Goal: Information Seeking & Learning: Learn about a topic

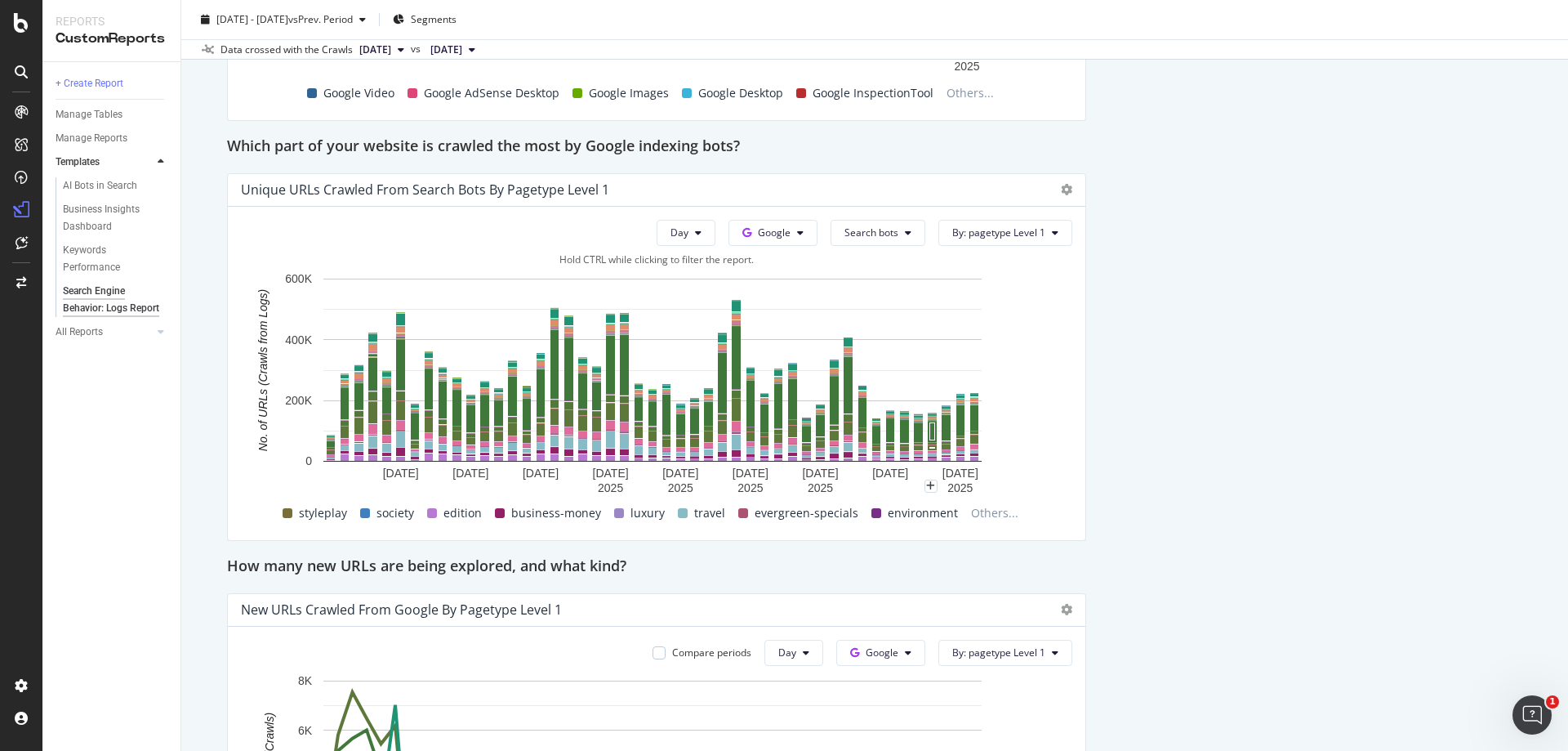
scroll to position [1470, 0]
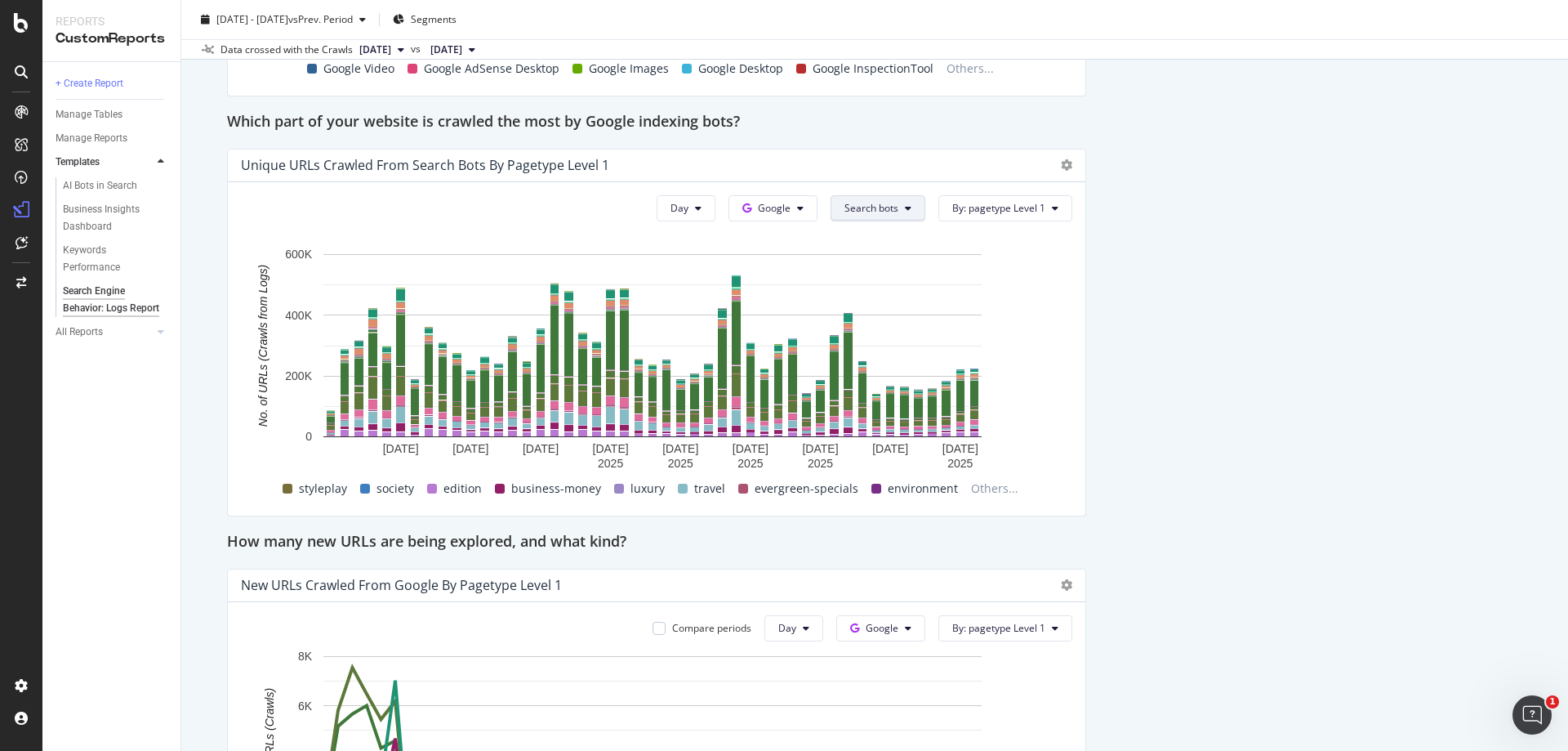
click at [896, 210] on button "Search bots" at bounding box center [878, 209] width 95 height 26
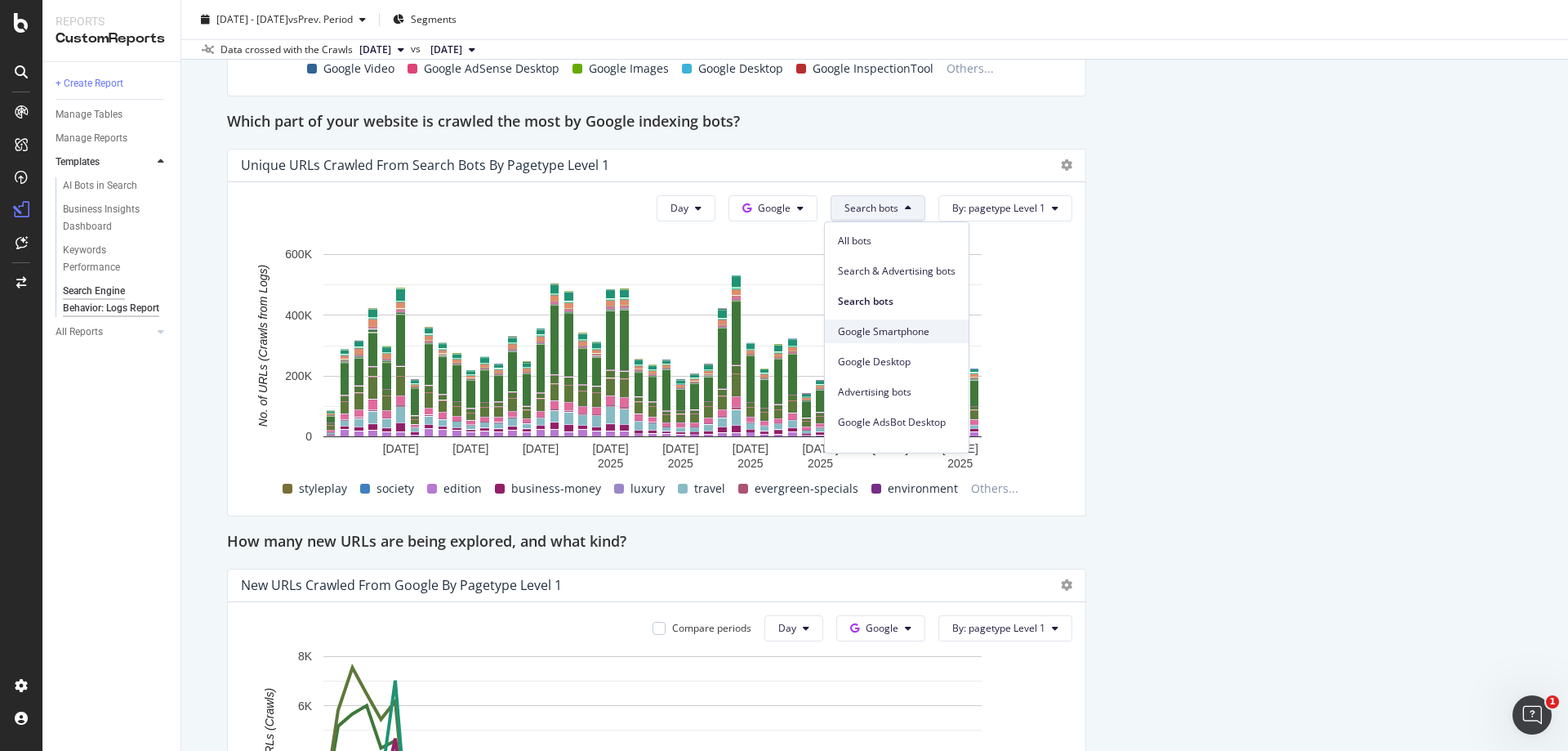
click at [906, 328] on span "Google Smartphone" at bounding box center [896, 331] width 118 height 15
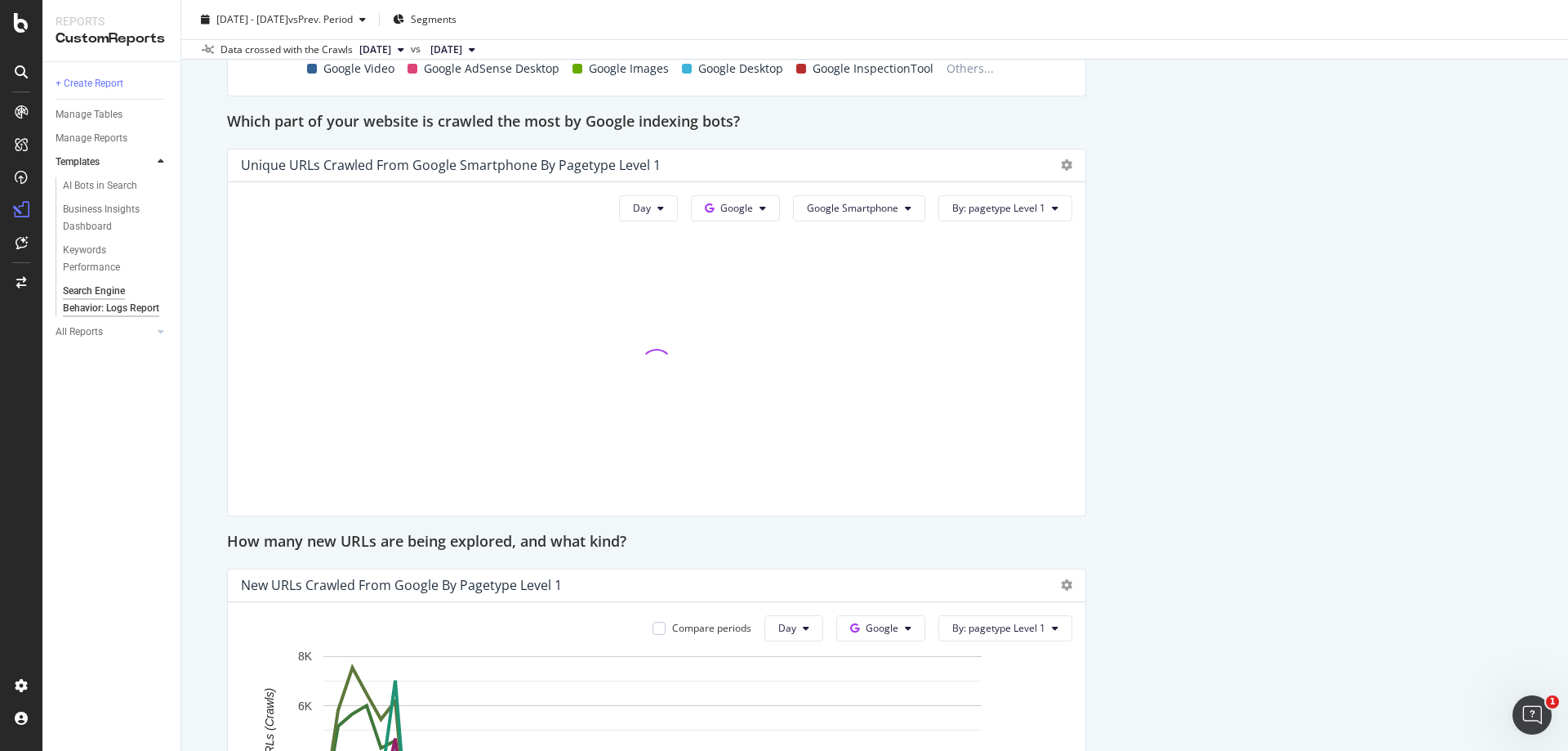
click at [781, 210] on div "Day Google Google Smartphone By: pagetype Level 1" at bounding box center [839, 209] width 466 height 26
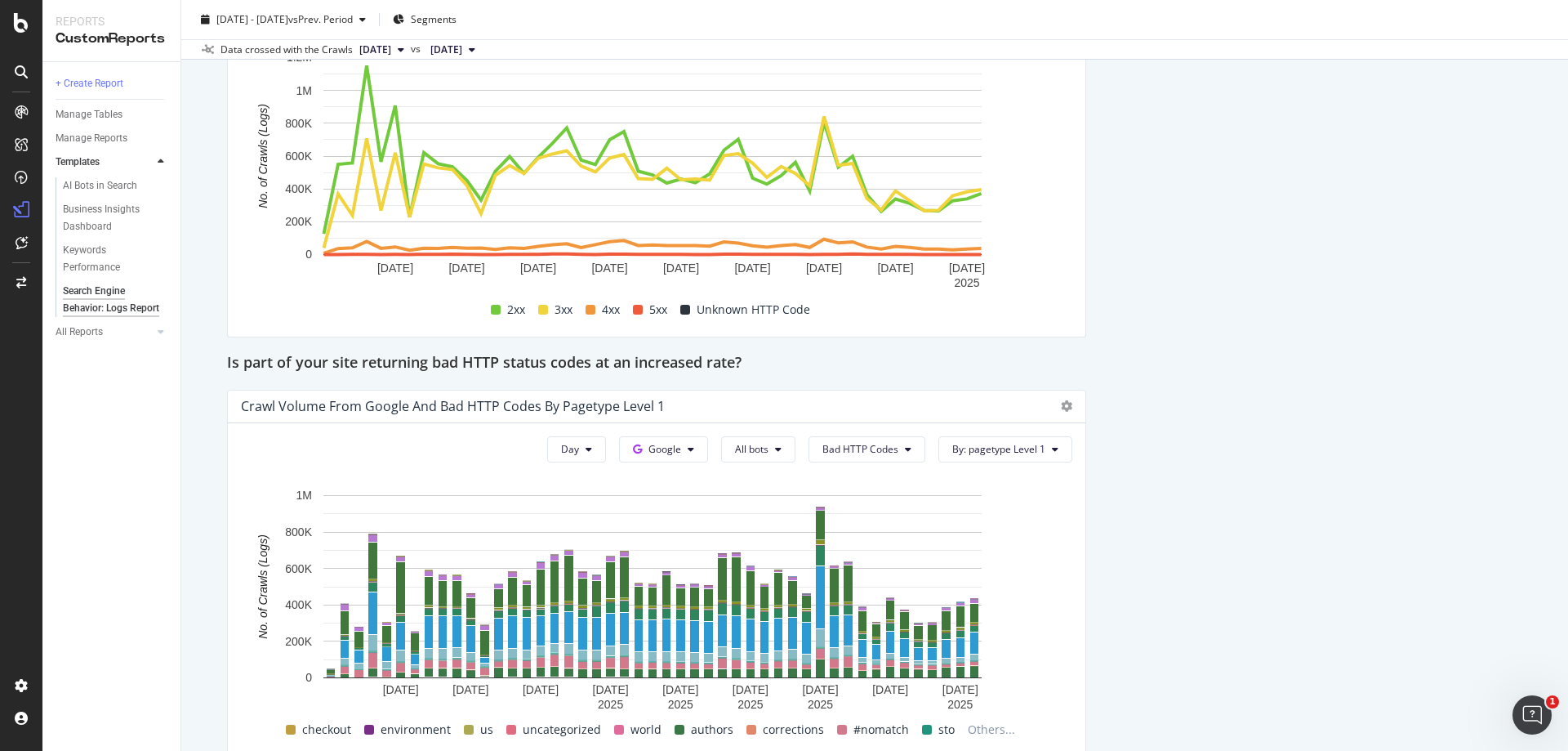
scroll to position [2598, 0]
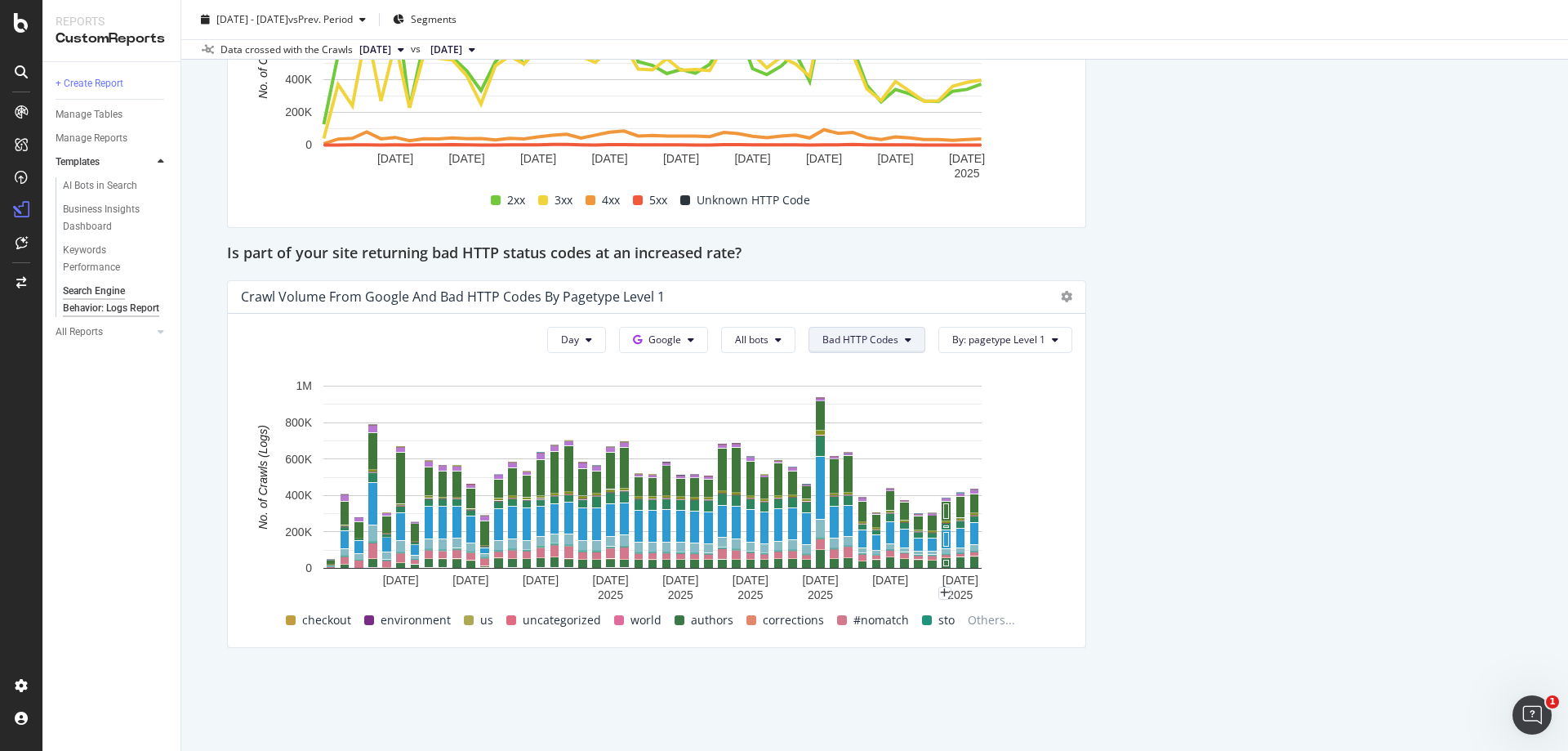
click at [874, 340] on span "Bad HTTP Codes" at bounding box center [860, 339] width 76 height 14
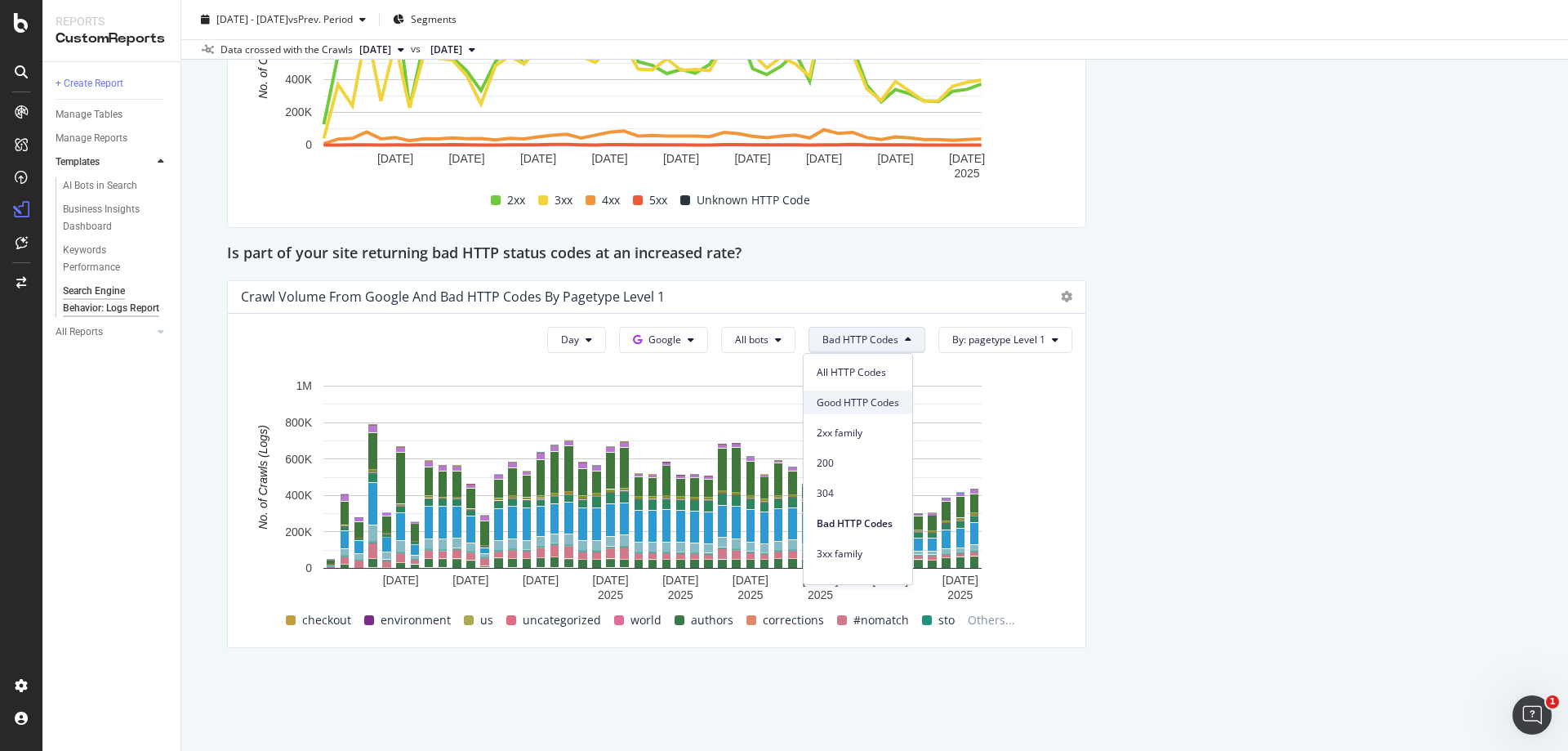
click at [891, 402] on span "Good HTTP Codes" at bounding box center [858, 402] width 83 height 15
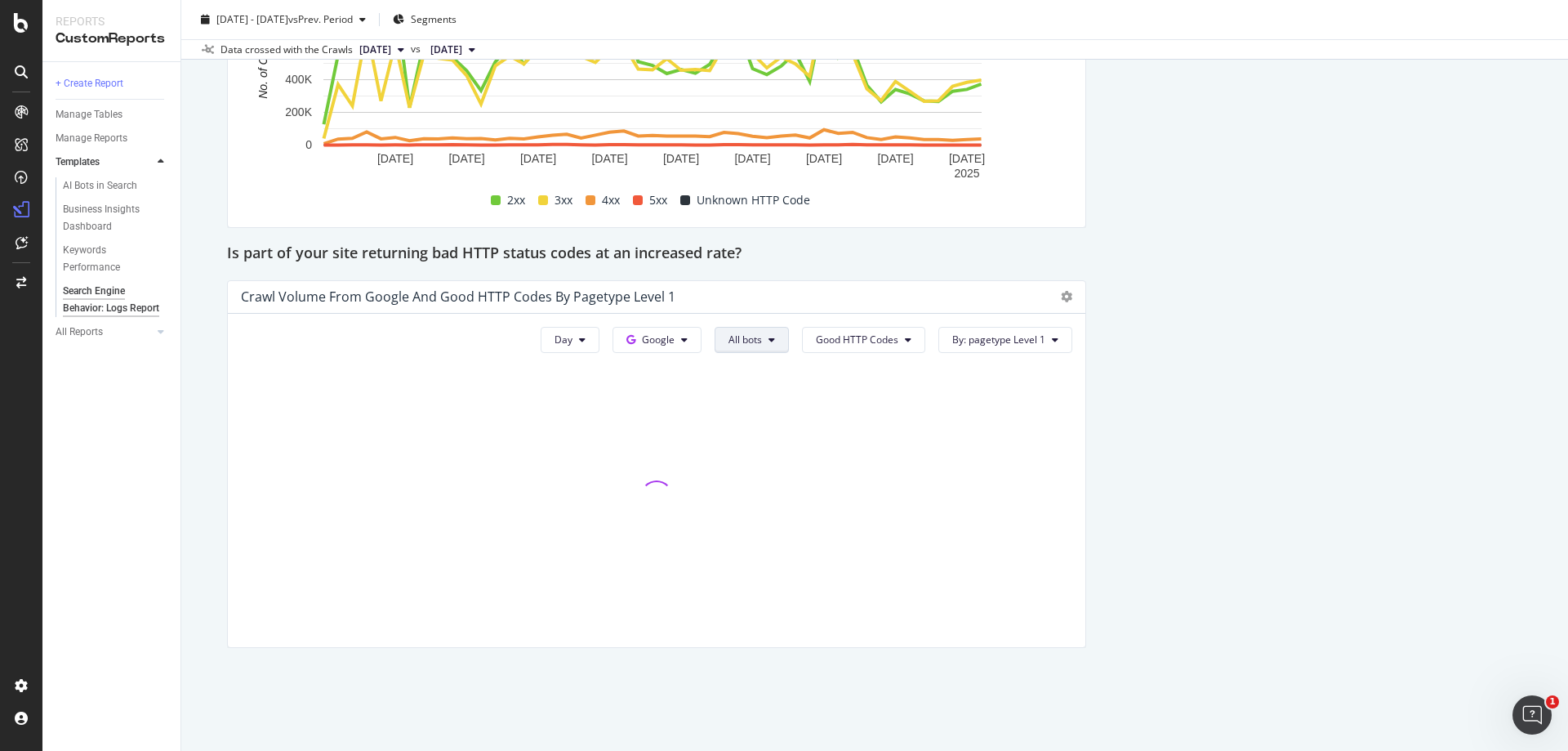
click at [769, 341] on button "All bots" at bounding box center [752, 340] width 74 height 26
click at [794, 461] on span "Google Smartphone" at bounding box center [781, 463] width 118 height 15
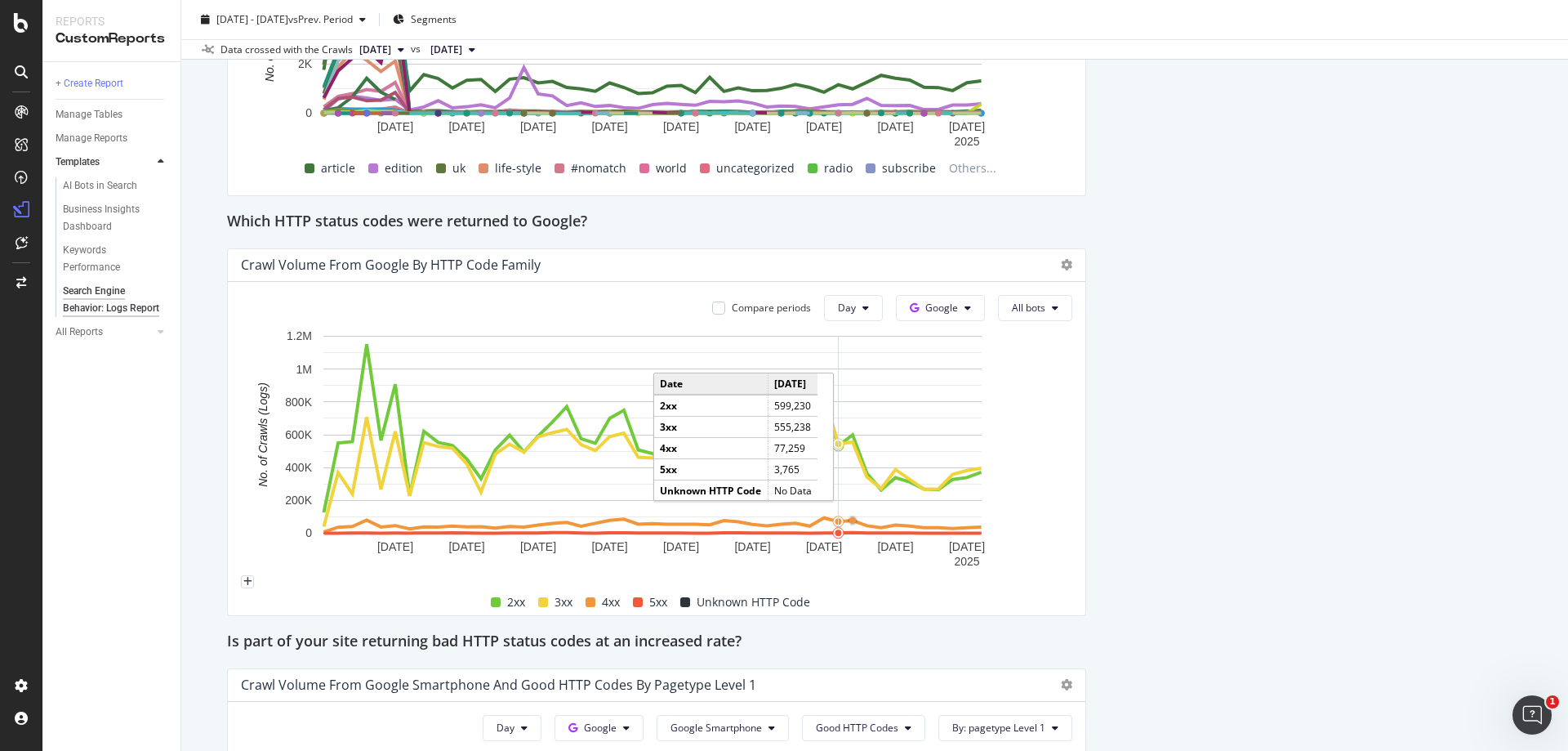
scroll to position [2108, 0]
